Goal: Information Seeking & Learning: Learn about a topic

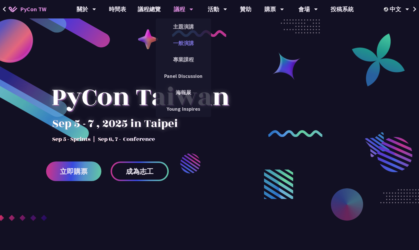
click at [185, 40] on link "一般演講" at bounding box center [183, 43] width 55 height 14
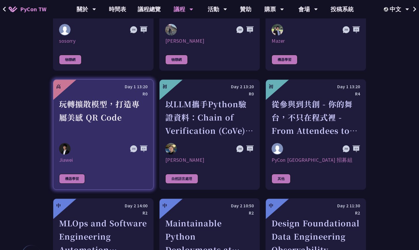
scroll to position [1245, 0]
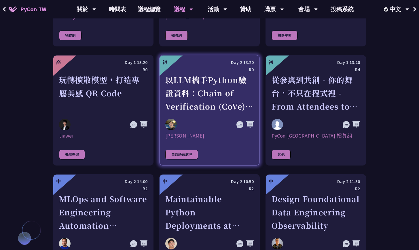
click at [175, 119] on img at bounding box center [171, 125] width 12 height 12
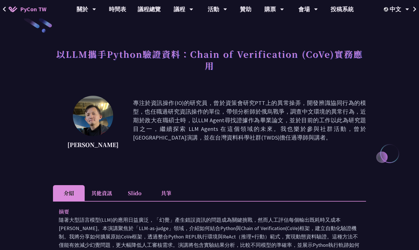
scroll to position [13, 0]
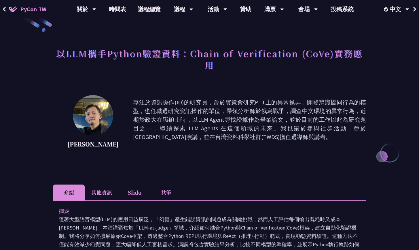
click at [173, 129] on p "專注於資訊操作(IO)的研究員，曾於資策會研究PTT上的異常操弄，開發辨識協同行為的模型，也任職過研究資訊操作的單位，帶領分析師於俄烏戰爭，調查中文環境的異常…" at bounding box center [249, 124] width 233 height 52
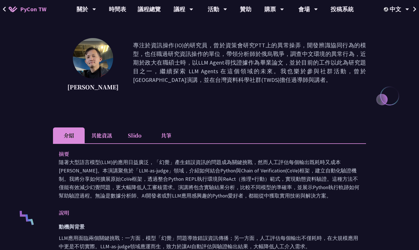
scroll to position [151, 0]
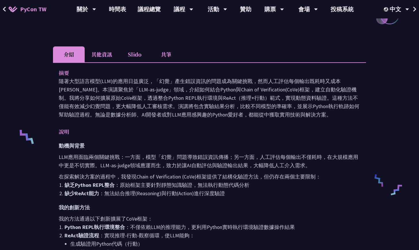
click at [160, 180] on p "在探索解決方案的過程中，我發現Chain of Verification (CoVe)框架提供了結構化驗證方法，但仍存在兩個主要限制：" at bounding box center [210, 176] width 302 height 8
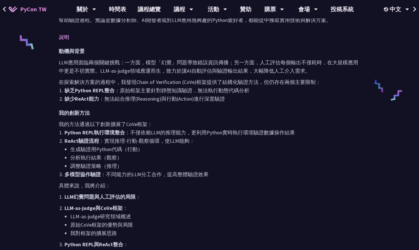
click at [160, 180] on div "動機與背景 LLM應用面臨兩個關鍵挑戰：一方面，模型「幻覺」問題導致錯誤資訊傳播；另一方面，人工評估每個輸出不僅耗時，在大規模應用中更是不切實際。LLM-as…" at bounding box center [210, 219] width 302 height 344
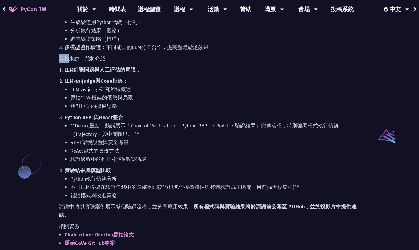
click at [160, 180] on li "Python執行軌跡分析" at bounding box center [215, 178] width 290 height 8
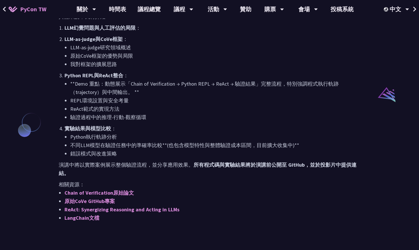
scroll to position [423, 0]
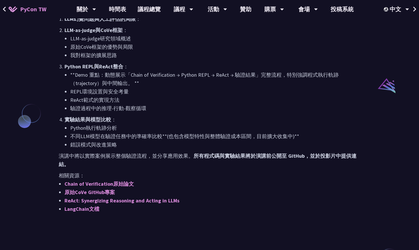
click at [163, 156] on p "演講中將以實際案例展示整個驗證流程，並分享應用效果。 所有程式碼與實驗結果將於演講前公開至 GitHub，並於投影片中提供連結。" at bounding box center [210, 160] width 302 height 17
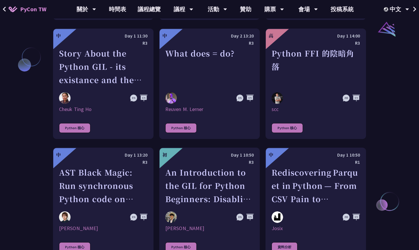
scroll to position [0, 0]
